Goal: Task Accomplishment & Management: Manage account settings

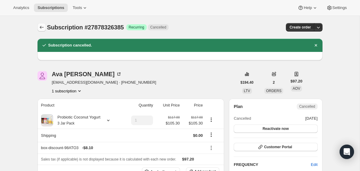
click at [42, 29] on icon "Subscriptions" at bounding box center [42, 27] width 6 height 6
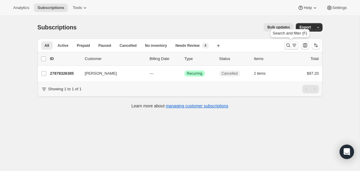
click at [288, 47] on icon "Search and filter results" at bounding box center [288, 45] width 6 height 6
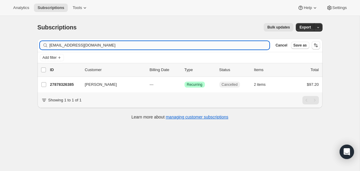
click at [218, 41] on input "[EMAIL_ADDRESS][DOMAIN_NAME]" at bounding box center [160, 45] width 220 height 8
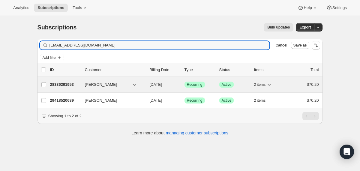
type input "[EMAIL_ADDRESS][DOMAIN_NAME]"
click at [146, 84] on div "28336291953 [PERSON_NAME] [DATE] Success Recurring Success Active 2 items $70.20" at bounding box center [184, 84] width 269 height 8
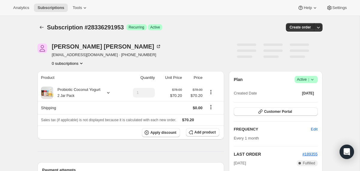
click at [314, 82] on icon at bounding box center [312, 80] width 6 height 6
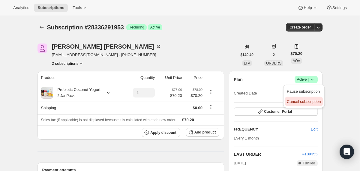
click at [305, 104] on span "Cancel subscription" at bounding box center [304, 102] width 34 height 6
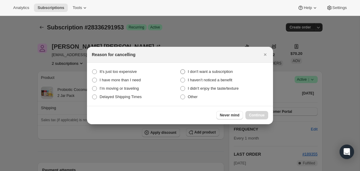
click at [220, 71] on span "I don't want a subscription" at bounding box center [210, 71] width 45 height 5
click at [181, 70] on subscription "I don't want a subscription" at bounding box center [180, 69] width 0 height 0
radio subscription "true"
click at [251, 115] on span "Continue" at bounding box center [257, 115] width 16 height 5
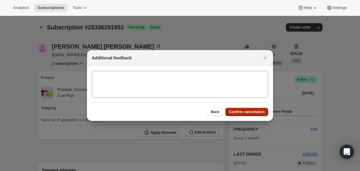
click at [251, 115] on button "Confirm cancellation" at bounding box center [246, 112] width 43 height 8
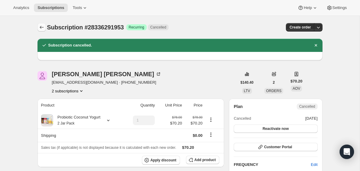
click at [41, 25] on icon "Subscriptions" at bounding box center [42, 27] width 6 height 6
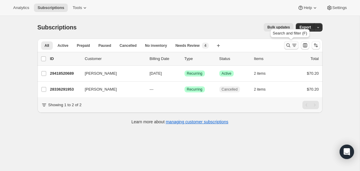
click at [284, 45] on button "Search and filter results" at bounding box center [291, 45] width 14 height 8
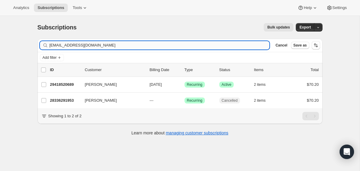
click at [219, 45] on input "[EMAIL_ADDRESS][DOMAIN_NAME]" at bounding box center [160, 45] width 220 height 8
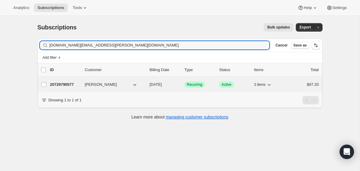
type input "[DOMAIN_NAME][EMAIL_ADDRESS][PERSON_NAME][DOMAIN_NAME]"
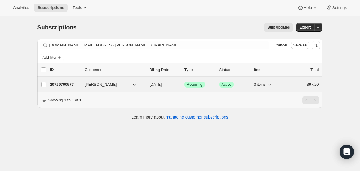
click at [149, 85] on div "20729790577 [PERSON_NAME] [DATE] Success Recurring Success Active 3 items $97.20" at bounding box center [184, 84] width 269 height 8
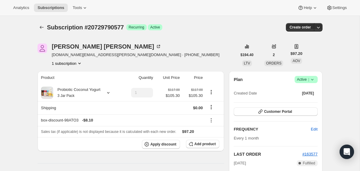
click at [312, 81] on icon at bounding box center [312, 80] width 6 height 6
click at [305, 103] on span "Cancel subscription" at bounding box center [304, 101] width 34 height 5
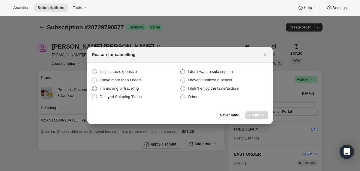
click at [222, 70] on span "I don't want a subscription" at bounding box center [210, 71] width 45 height 5
click at [181, 70] on subscription "I don't want a subscription" at bounding box center [180, 69] width 0 height 0
radio subscription "true"
click at [257, 116] on span "Continue" at bounding box center [257, 115] width 16 height 5
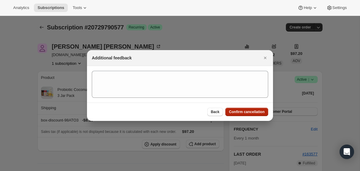
click at [257, 115] on button "Confirm cancellation" at bounding box center [246, 112] width 43 height 8
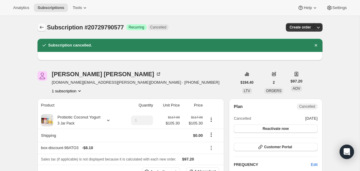
click at [42, 27] on icon "Subscriptions" at bounding box center [42, 27] width 4 height 3
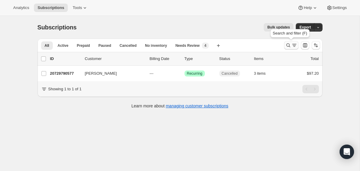
click at [288, 45] on icon "Search and filter results" at bounding box center [288, 45] width 6 height 6
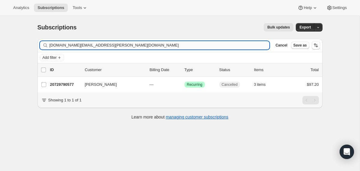
click at [238, 44] on input "[DOMAIN_NAME][EMAIL_ADDRESS][PERSON_NAME][DOMAIN_NAME]" at bounding box center [160, 45] width 220 height 8
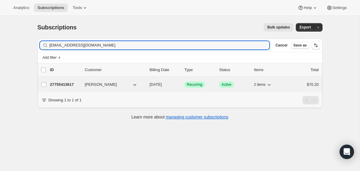
type input "[EMAIL_ADDRESS][DOMAIN_NAME]"
click at [147, 83] on div "27755413617 [PERSON_NAME] [DATE] Success Recurring Success Active 2 items $70.20" at bounding box center [184, 84] width 269 height 8
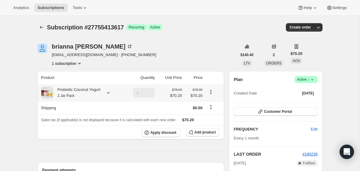
click at [106, 95] on div "Probiotic Coconut Yogurt 2 Jar Pack" at bounding box center [81, 93] width 80 height 12
click at [111, 95] on icon at bounding box center [108, 93] width 6 height 6
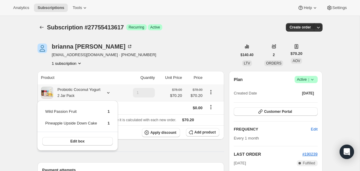
click at [111, 95] on icon at bounding box center [108, 93] width 6 height 6
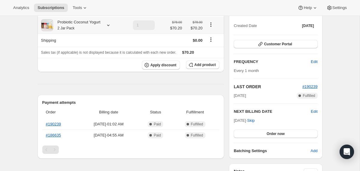
scroll to position [95, 0]
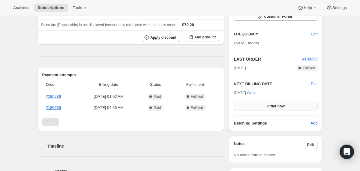
click at [266, 108] on button "Order now" at bounding box center [276, 106] width 84 height 8
click at [266, 108] on span "Click to confirm" at bounding box center [275, 106] width 27 height 5
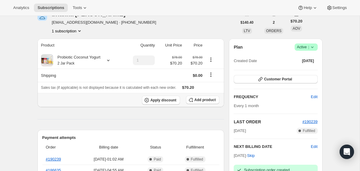
scroll to position [0, 0]
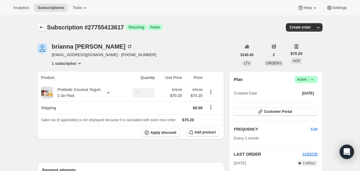
click at [41, 28] on icon "Subscriptions" at bounding box center [42, 27] width 6 height 6
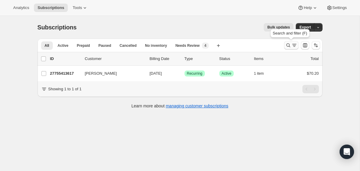
click at [289, 46] on icon "Search and filter results" at bounding box center [288, 46] width 4 height 4
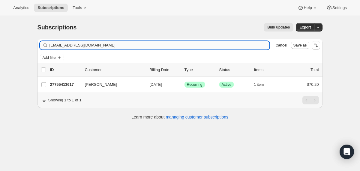
click at [236, 44] on input "[EMAIL_ADDRESS][DOMAIN_NAME]" at bounding box center [160, 45] width 220 height 8
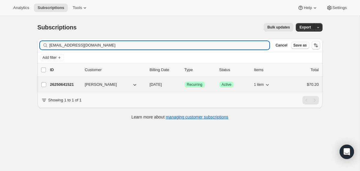
type input "[EMAIL_ADDRESS][DOMAIN_NAME]"
click at [147, 82] on div "26250641521 [PERSON_NAME] [DATE] Success Recurring Success Active 1 item $70.20" at bounding box center [184, 84] width 269 height 8
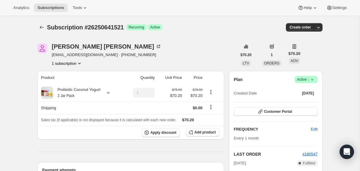
click at [314, 78] on icon at bounding box center [312, 80] width 6 height 6
click at [300, 98] on button "Cancel subscription" at bounding box center [304, 102] width 38 height 10
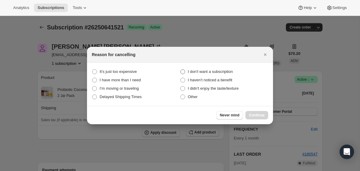
click at [233, 70] on span "I don't want a subscription" at bounding box center [210, 71] width 45 height 5
click at [181, 70] on subscription "I don't want a subscription" at bounding box center [180, 69] width 0 height 0
radio subscription "true"
click at [251, 115] on span "Continue" at bounding box center [257, 115] width 16 height 5
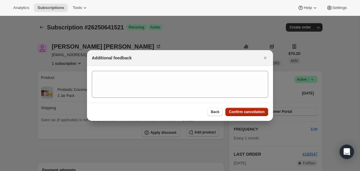
click at [251, 114] on button "Confirm cancellation" at bounding box center [246, 112] width 43 height 8
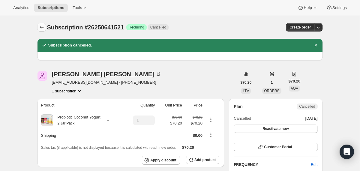
click at [40, 25] on icon "Subscriptions" at bounding box center [42, 27] width 6 height 6
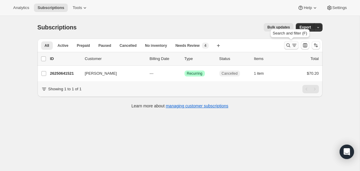
click at [285, 45] on icon "Search and filter results" at bounding box center [288, 45] width 6 height 6
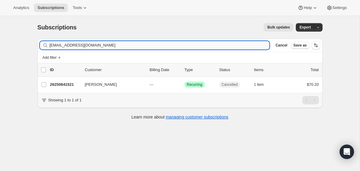
click at [214, 45] on input "[EMAIL_ADDRESS][DOMAIN_NAME]" at bounding box center [160, 45] width 220 height 8
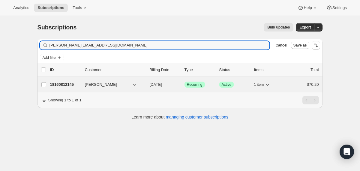
type input "[PERSON_NAME][EMAIL_ADDRESS][DOMAIN_NAME]"
click at [147, 87] on div "18160812145 [PERSON_NAME] [DATE] Success Recurring Success Active 1 item $70.20" at bounding box center [184, 84] width 269 height 8
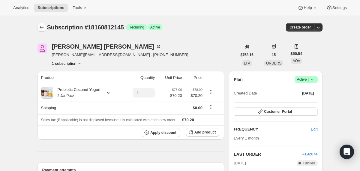
click at [42, 26] on icon "Subscriptions" at bounding box center [42, 27] width 6 height 6
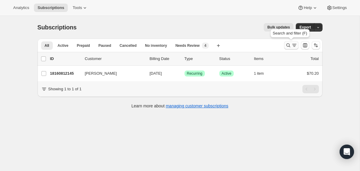
click at [286, 46] on icon "Search and filter results" at bounding box center [288, 45] width 6 height 6
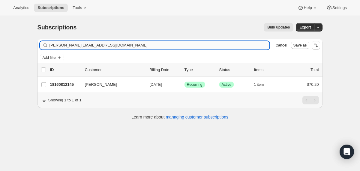
click at [219, 47] on input "[PERSON_NAME][EMAIL_ADDRESS][DOMAIN_NAME]" at bounding box center [160, 45] width 220 height 8
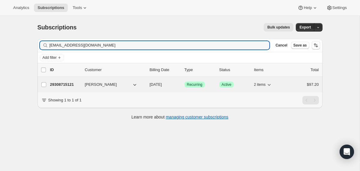
type input "[EMAIL_ADDRESS][DOMAIN_NAME]"
click at [146, 85] on div "29308715121 [PERSON_NAME] [DATE] Success Recurring Success Active 2 items $97.20" at bounding box center [184, 84] width 269 height 8
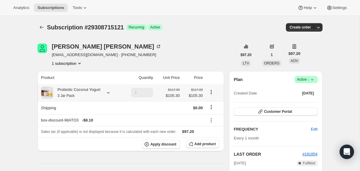
click at [95, 95] on div "Probiotic Coconut Yogurt 3 Jar Pack" at bounding box center [76, 93] width 47 height 12
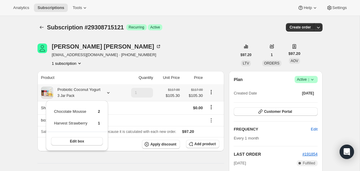
drag, startPoint x: 105, startPoint y: 122, endPoint x: 54, endPoint y: 111, distance: 51.6
click at [54, 111] on div "Chocolate Mousse 2 Harvest Strawberry 1 Edit box" at bounding box center [77, 126] width 62 height 50
copy tbody
